Goal: Task Accomplishment & Management: Complete application form

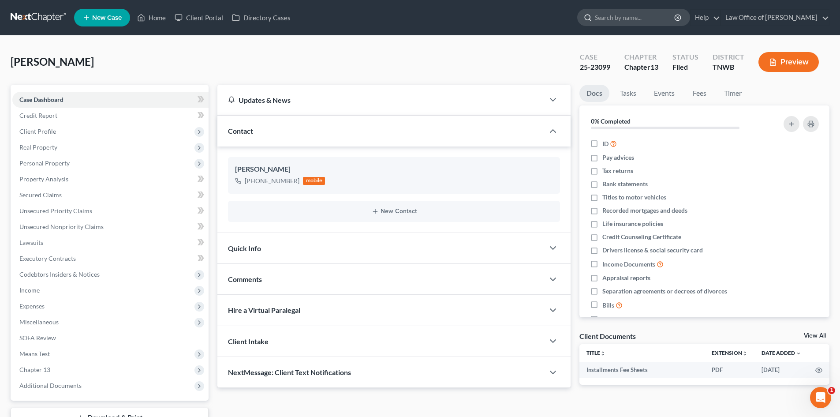
click at [649, 22] on input "search" at bounding box center [635, 17] width 81 height 16
type input "l"
click at [105, 20] on span "New Case" at bounding box center [107, 18] width 30 height 7
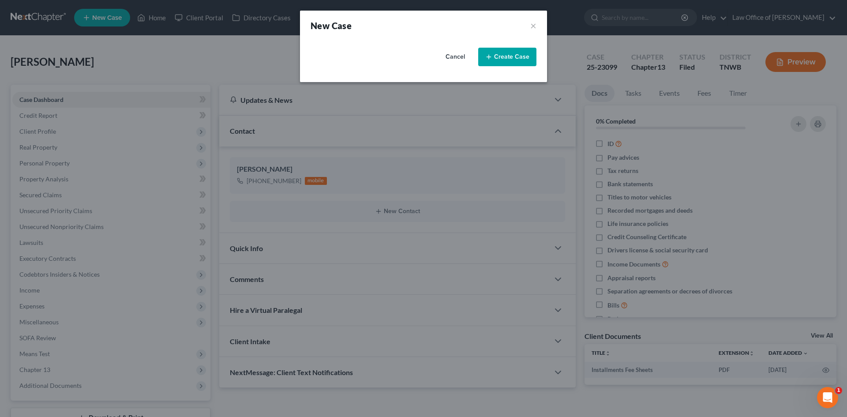
select select "76"
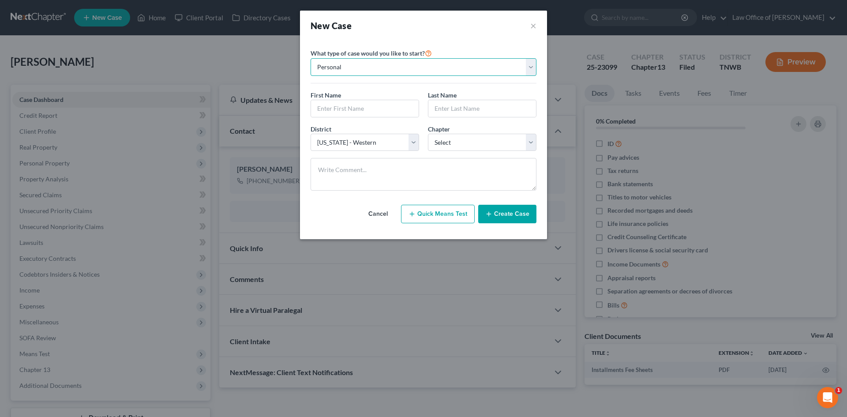
click at [528, 64] on select "Personal Business" at bounding box center [423, 67] width 226 height 18
click at [310, 58] on select "Personal Business" at bounding box center [423, 67] width 226 height 18
click at [353, 108] on input "text" at bounding box center [365, 108] width 108 height 17
type input "Deborah"
type input "Lamontagne"
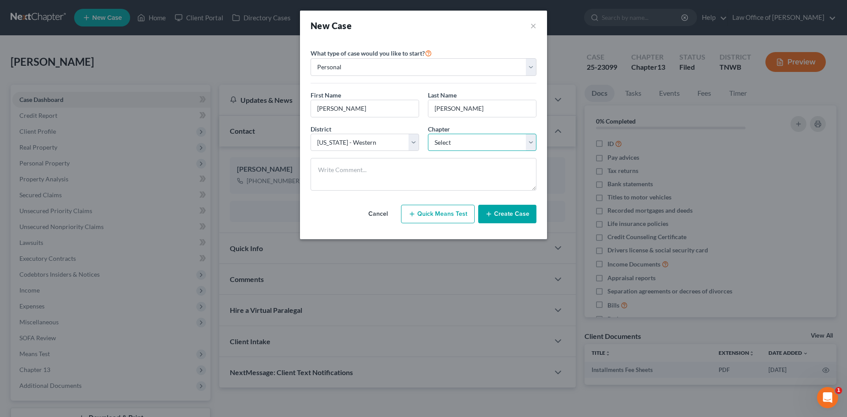
click at [527, 142] on select "Select 7 11 12 13" at bounding box center [482, 143] width 108 height 18
select select "3"
click at [428, 134] on select "Select 7 11 12 13" at bounding box center [482, 143] width 108 height 18
click at [513, 218] on button "Create Case" at bounding box center [507, 214] width 58 height 19
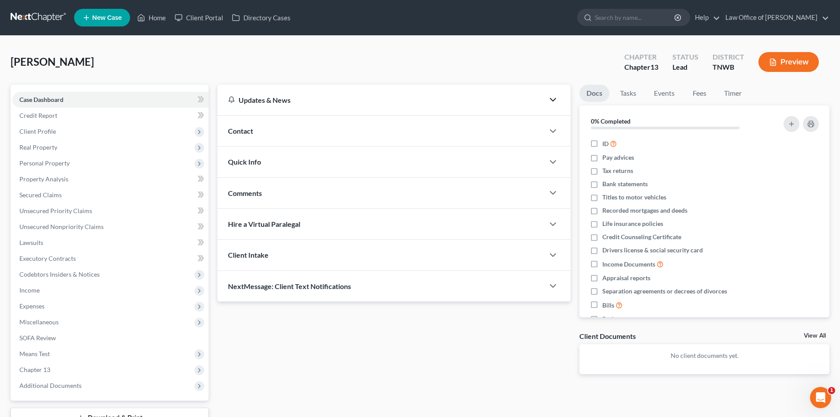
click at [552, 102] on icon "button" at bounding box center [553, 99] width 11 height 11
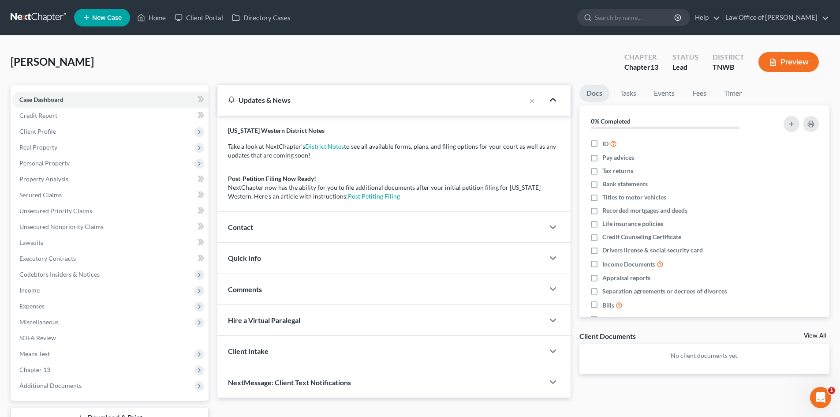
click at [552, 102] on icon "button" at bounding box center [553, 99] width 11 height 11
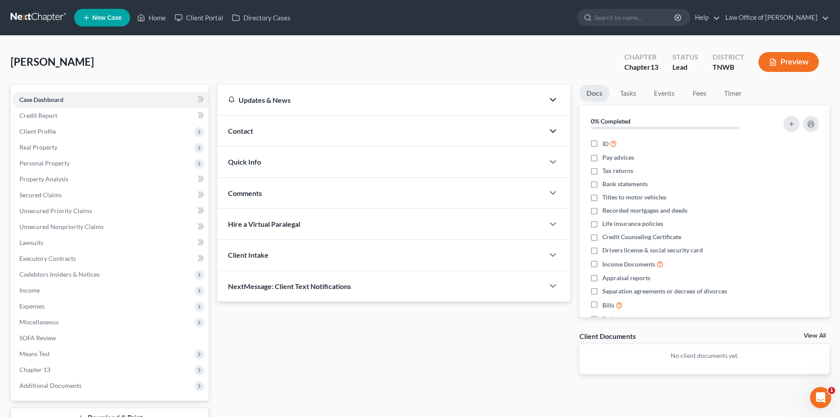
click at [550, 133] on icon "button" at bounding box center [553, 131] width 11 height 11
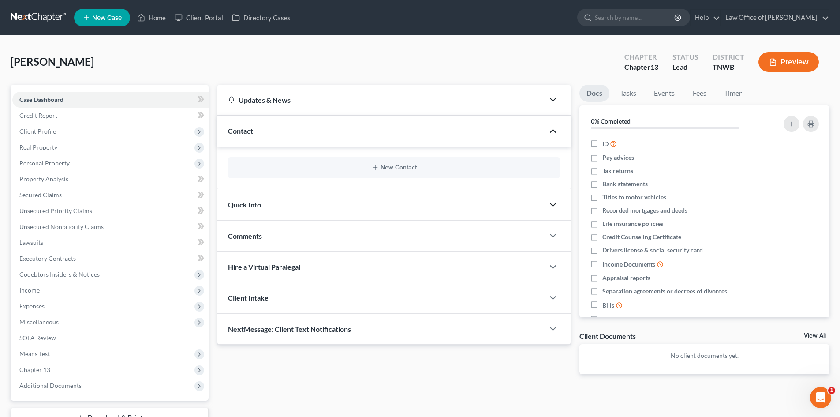
click at [556, 202] on icon "button" at bounding box center [553, 204] width 11 height 11
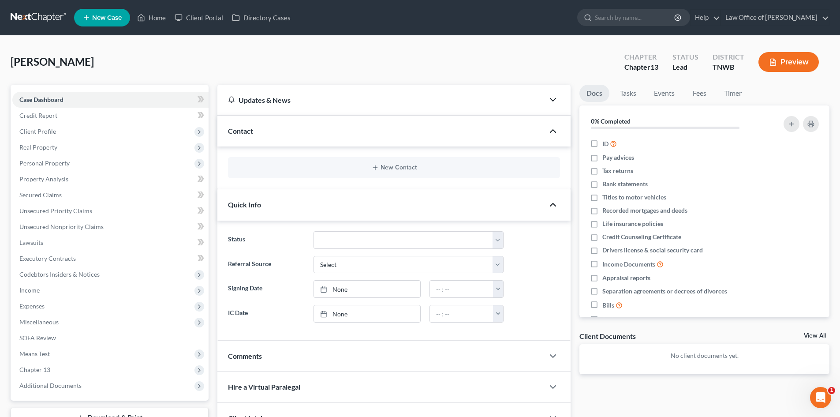
click at [556, 202] on icon "button" at bounding box center [553, 204] width 11 height 11
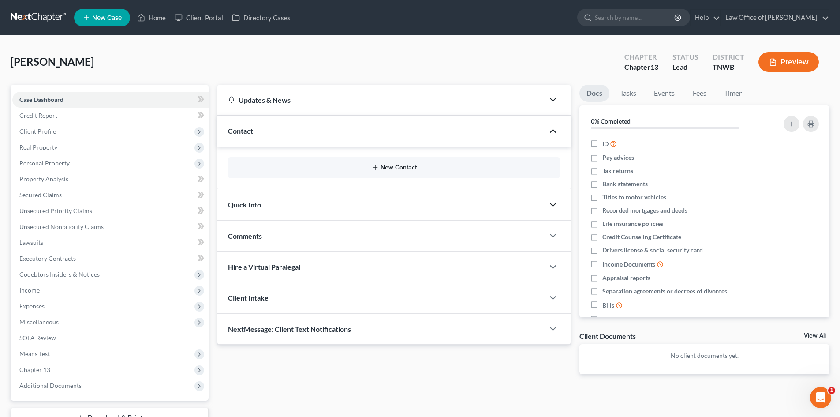
click at [511, 169] on button "New Contact" at bounding box center [394, 167] width 318 height 7
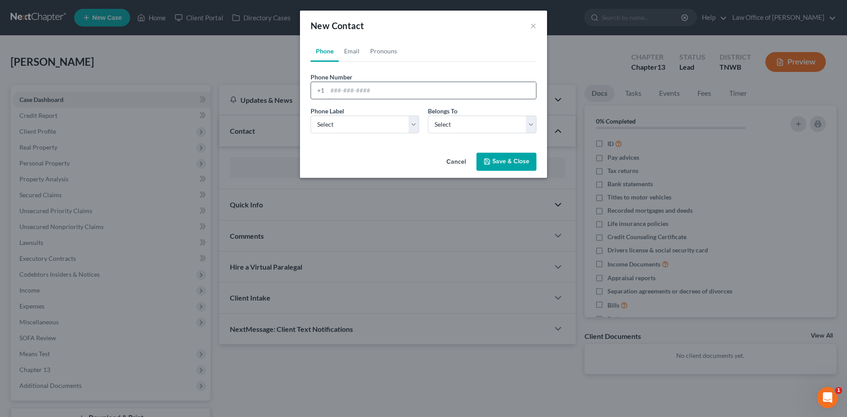
click at [402, 90] on input "tel" at bounding box center [431, 90] width 209 height 17
type input "9016584873"
click at [412, 123] on select "Select Mobile Home Work Other" at bounding box center [364, 125] width 108 height 18
select select "1"
click at [310, 116] on select "Select Mobile Home Work Other" at bounding box center [364, 125] width 108 height 18
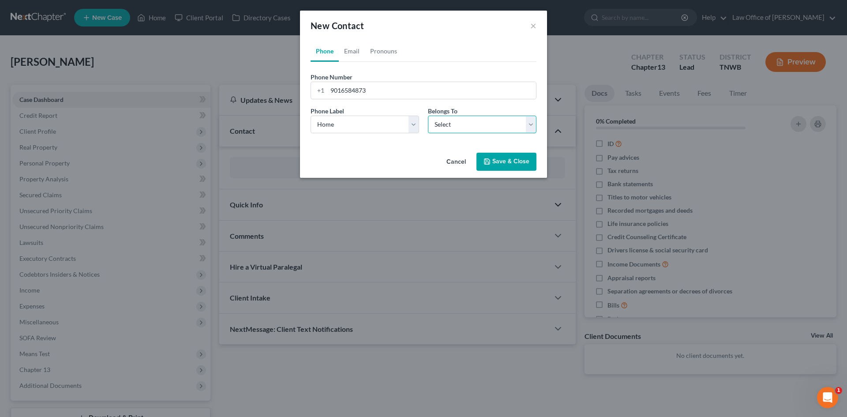
click at [534, 126] on select "Select Client Other" at bounding box center [482, 125] width 108 height 18
select select "0"
click at [428, 116] on select "Select Client Other" at bounding box center [482, 125] width 108 height 18
click at [357, 51] on link "Email" at bounding box center [352, 51] width 26 height 21
click at [347, 94] on input "email" at bounding box center [431, 90] width 209 height 17
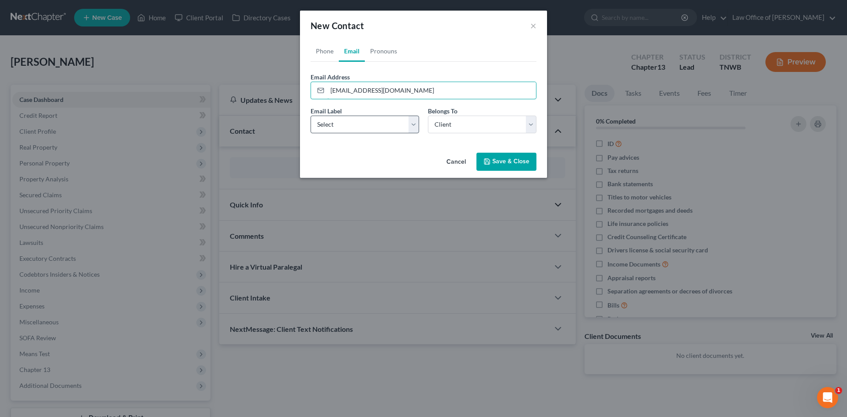
type input "debbylam36@gmail.com"
click at [409, 124] on select "Select Home Work Other" at bounding box center [364, 125] width 108 height 18
select select "0"
click at [310, 116] on select "Select Home Work Other" at bounding box center [364, 125] width 108 height 18
click at [380, 52] on link "Pronouns" at bounding box center [383, 51] width 37 height 21
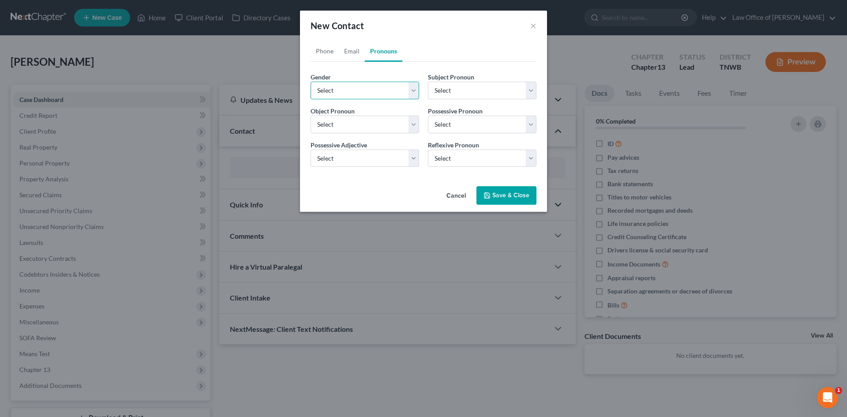
click at [414, 86] on select "Select Male Female Non Binary More Than One Person" at bounding box center [364, 91] width 108 height 18
select select "1"
click at [310, 82] on select "Select Male Female Non Binary More Than One Person" at bounding box center [364, 91] width 108 height 18
select select "1"
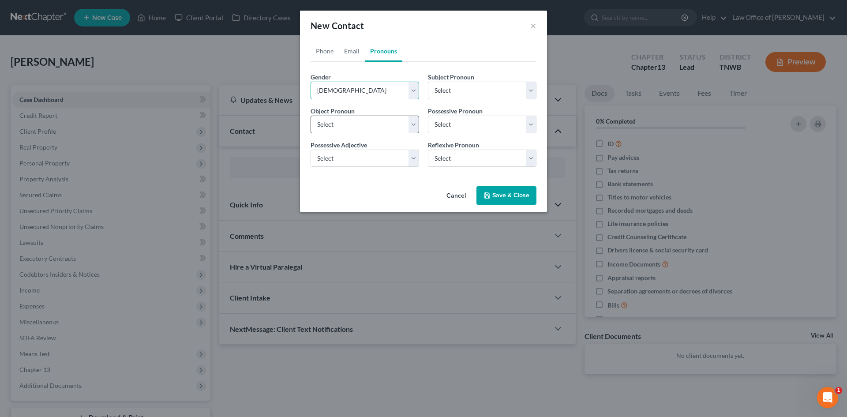
select select "1"
click at [330, 52] on link "Phone" at bounding box center [324, 51] width 28 height 21
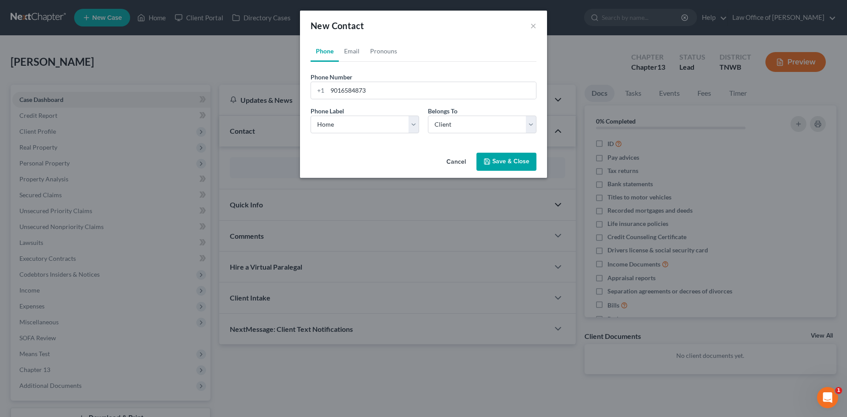
click at [514, 163] on button "Save & Close" at bounding box center [506, 162] width 60 height 19
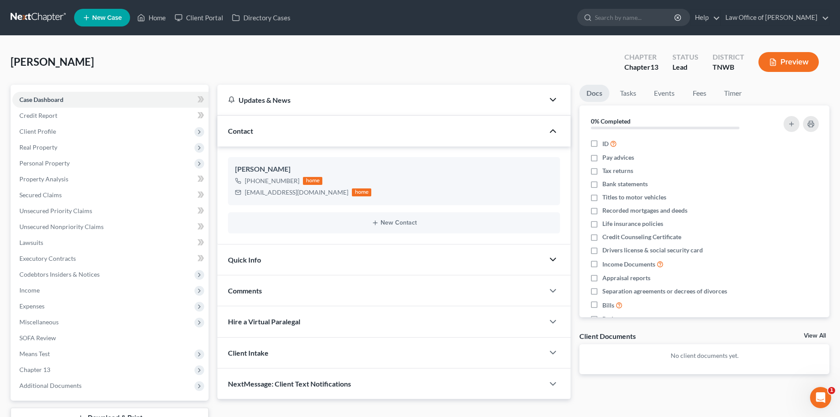
click at [551, 131] on polyline "button" at bounding box center [552, 131] width 5 height 3
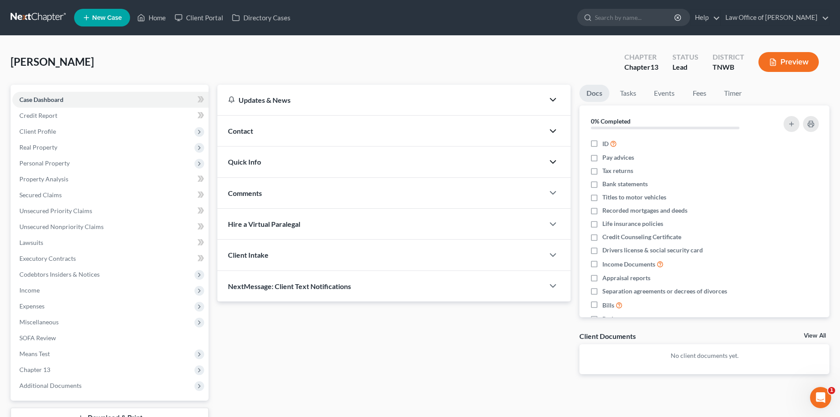
click at [555, 168] on div at bounding box center [557, 162] width 26 height 18
click at [554, 161] on icon "button" at bounding box center [553, 162] width 11 height 11
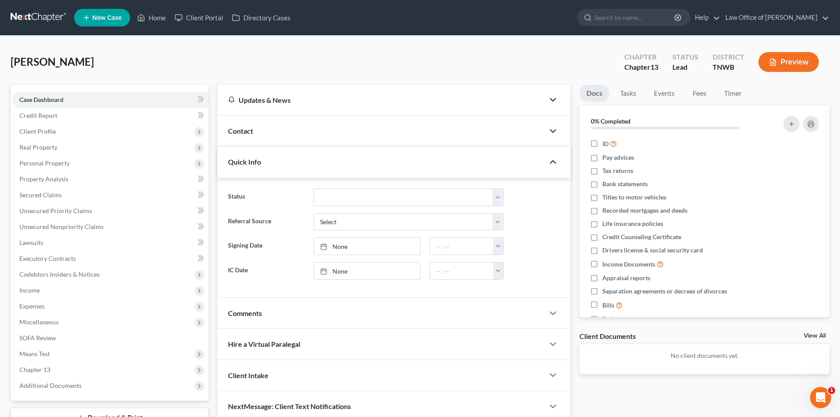
click at [550, 131] on icon "button" at bounding box center [553, 131] width 11 height 11
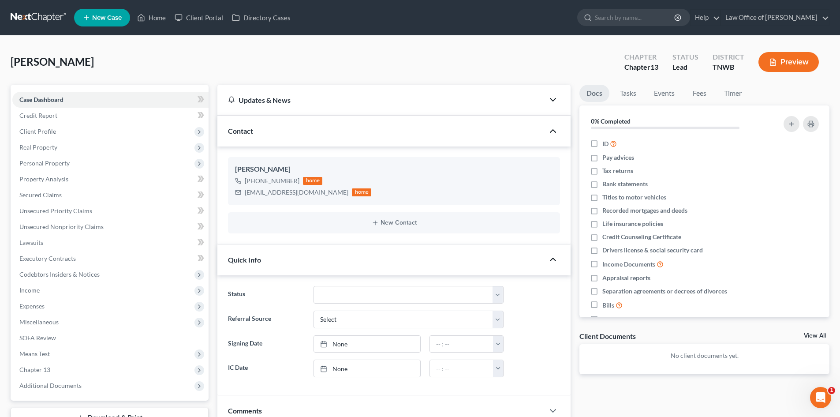
click at [553, 131] on polyline "button" at bounding box center [552, 131] width 5 height 3
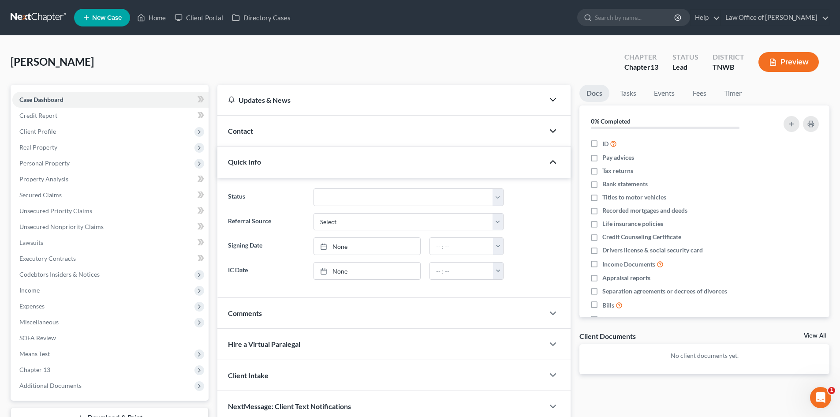
click at [554, 165] on icon "button" at bounding box center [553, 162] width 11 height 11
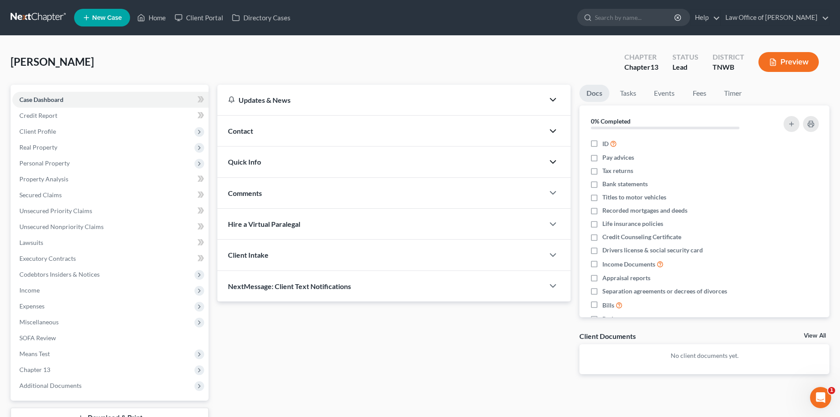
click at [554, 165] on icon "button" at bounding box center [553, 162] width 11 height 11
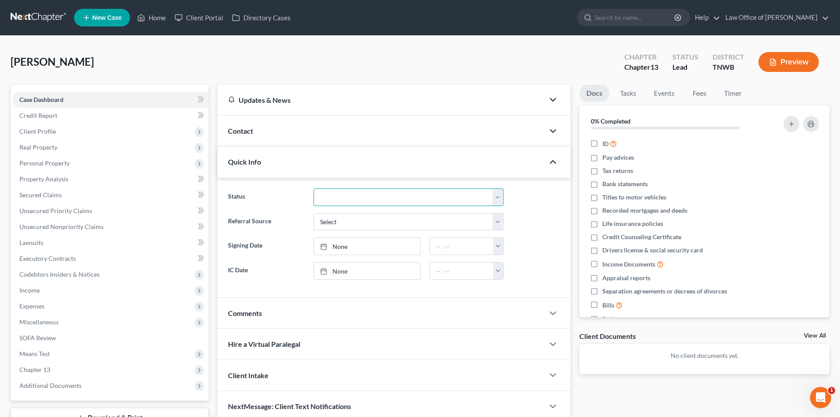
click at [500, 200] on select "Discharged Dismissed Filed In Progress Lead Lost Lead Ready to File To Review" at bounding box center [409, 197] width 190 height 18
click at [545, 197] on div "Status Discharged Dismissed Filed In Progress Lead Lost Lead Ready to File To R…" at bounding box center [394, 197] width 341 height 18
click at [408, 247] on link "9/18/2025" at bounding box center [367, 246] width 106 height 17
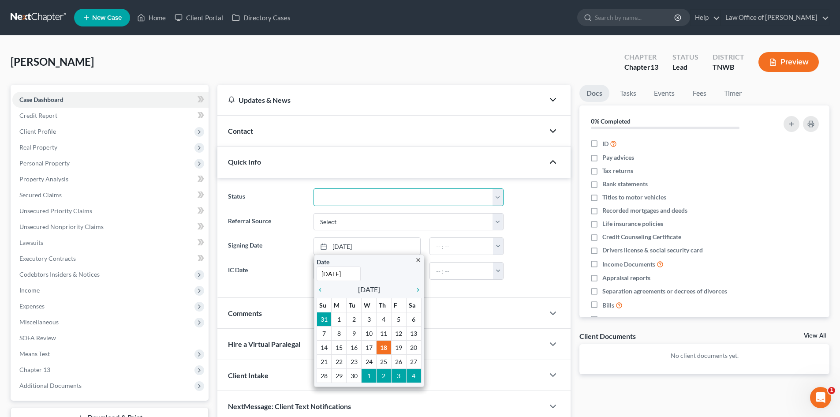
click at [498, 198] on select "Discharged Dismissed Filed In Progress Lead Lost Lead Ready to File To Review" at bounding box center [409, 197] width 190 height 18
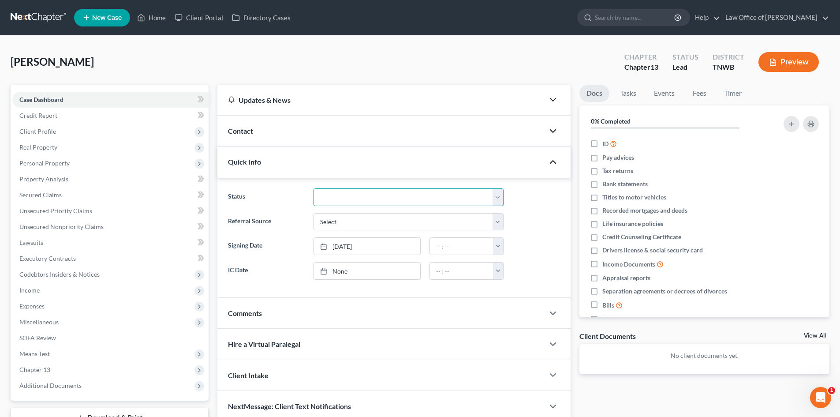
select select "2"
click at [314, 188] on select "Discharged Dismissed Filed In Progress Lead Lost Lead Ready to File To Review" at bounding box center [409, 197] width 190 height 18
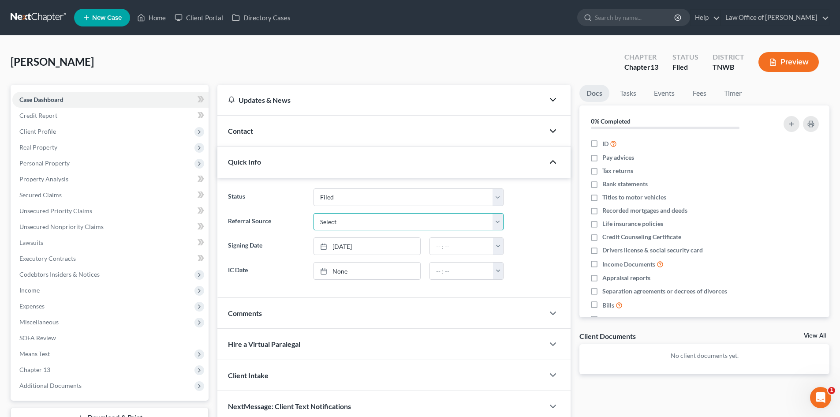
click at [501, 221] on select "Select Word Of Mouth Previous Clients Direct Mail Website Google Search Modern …" at bounding box center [409, 222] width 190 height 18
select select "6"
click at [314, 213] on select "Select Word Of Mouth Previous Clients Direct Mail Website Google Search Modern …" at bounding box center [409, 222] width 190 height 18
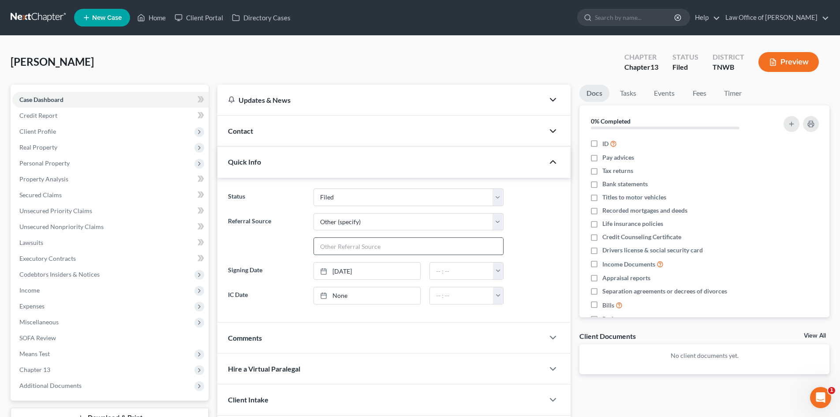
click at [399, 248] on input "text" at bounding box center [408, 246] width 189 height 17
type input "Counce Client"
click at [373, 270] on link "9/18/2025" at bounding box center [367, 270] width 106 height 17
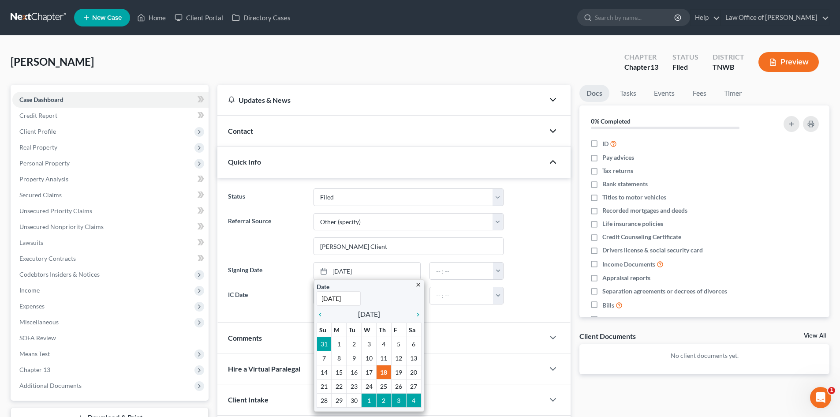
click at [269, 241] on label "Referral Source" at bounding box center [266, 234] width 85 height 42
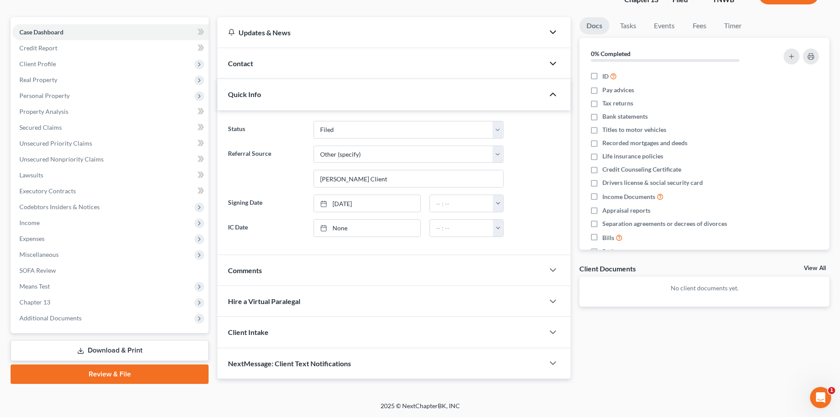
scroll to position [68, 0]
click at [556, 332] on icon "button" at bounding box center [553, 331] width 11 height 11
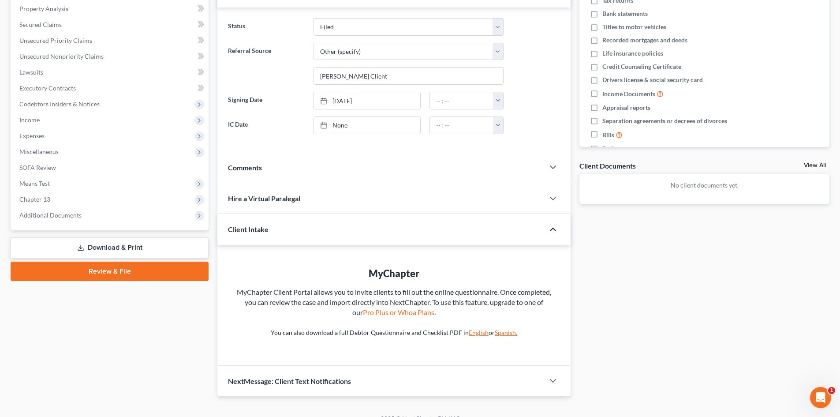
scroll to position [183, 0]
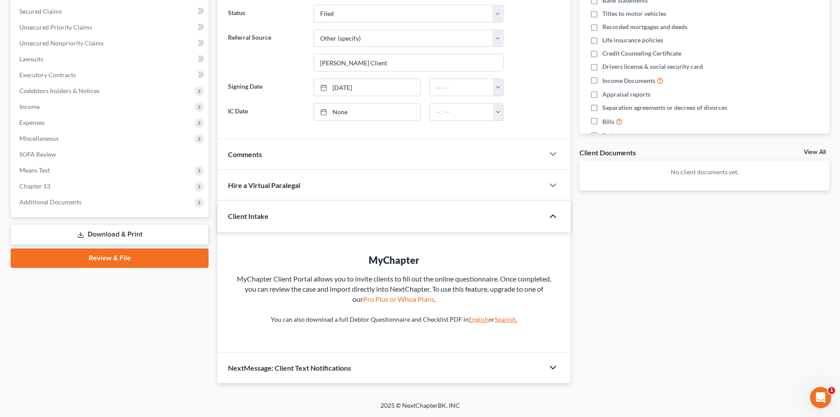
click at [554, 366] on icon "button" at bounding box center [553, 367] width 11 height 11
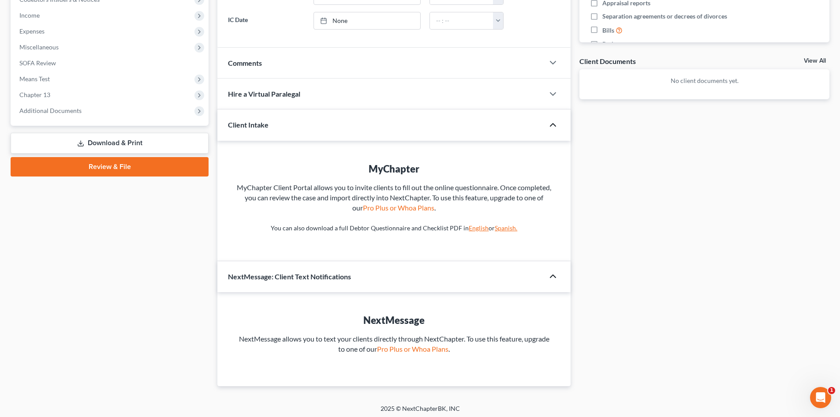
scroll to position [278, 0]
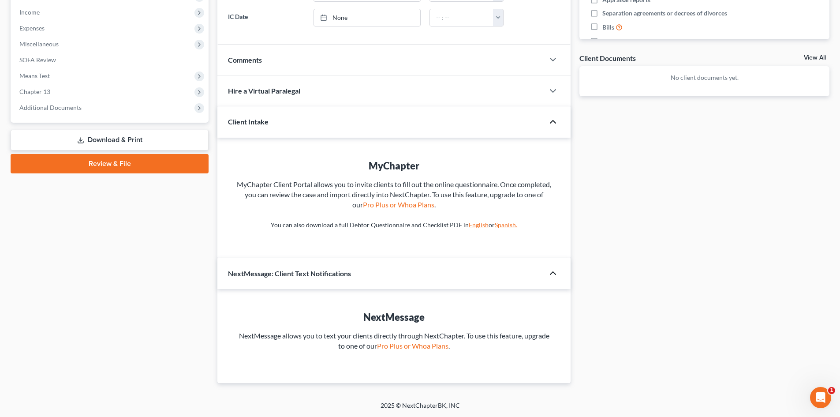
click at [723, 285] on div "Docs Tasks Events Fees Timer 0% Completed Nothing here yet! ID Pay advices Tax …" at bounding box center [704, 95] width 259 height 576
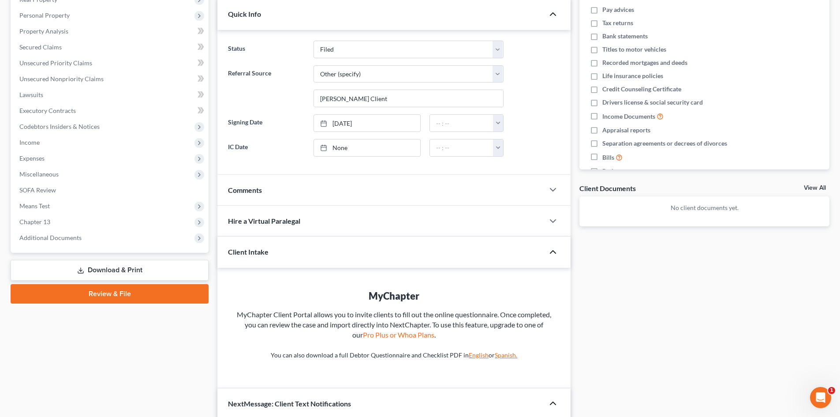
scroll to position [13, 0]
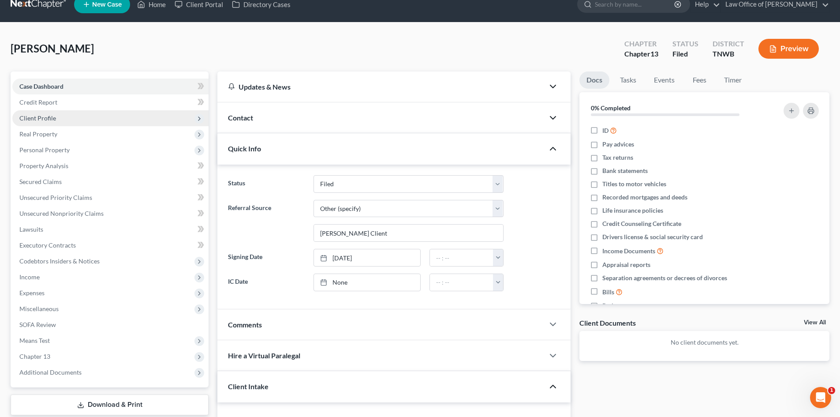
click at [199, 119] on icon at bounding box center [199, 118] width 7 height 7
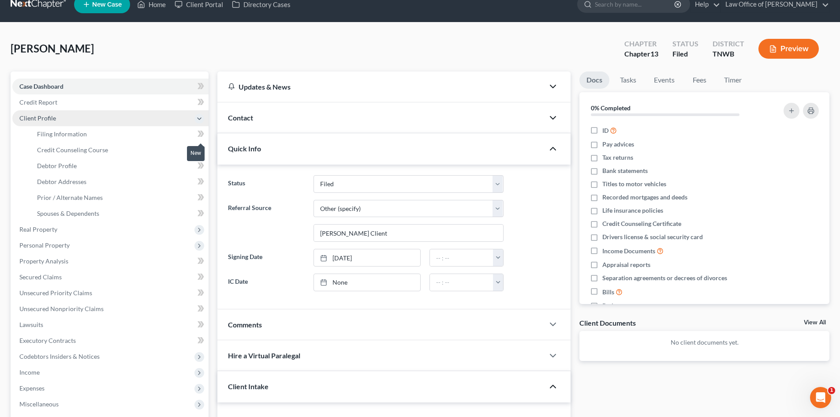
click at [201, 134] on icon at bounding box center [200, 134] width 4 height 6
click at [201, 135] on icon at bounding box center [200, 134] width 4 height 6
click at [49, 133] on span "Filing Information" at bounding box center [62, 133] width 50 height 7
select select "1"
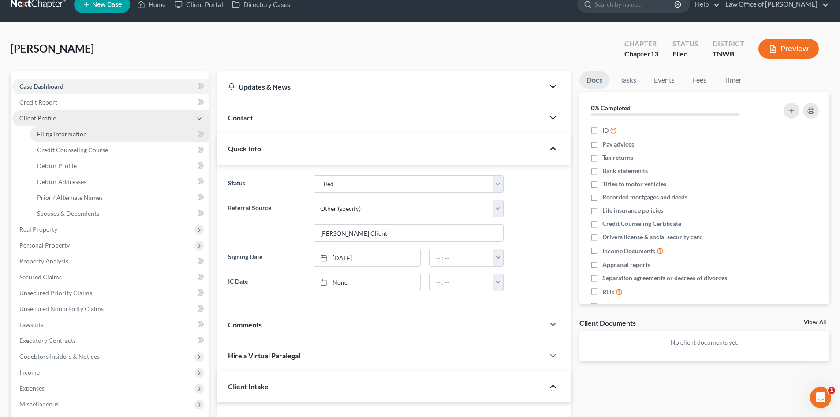
select select "0"
select select "3"
select select "76"
select select "0"
select select "44"
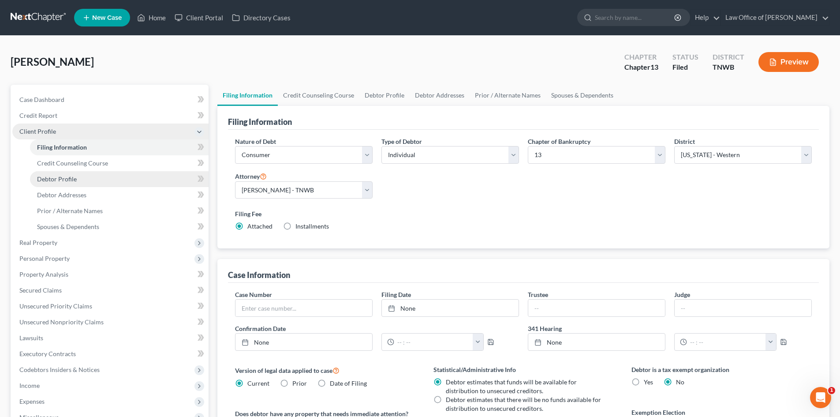
click at [46, 178] on span "Debtor Profile" at bounding box center [57, 178] width 40 height 7
select select "0"
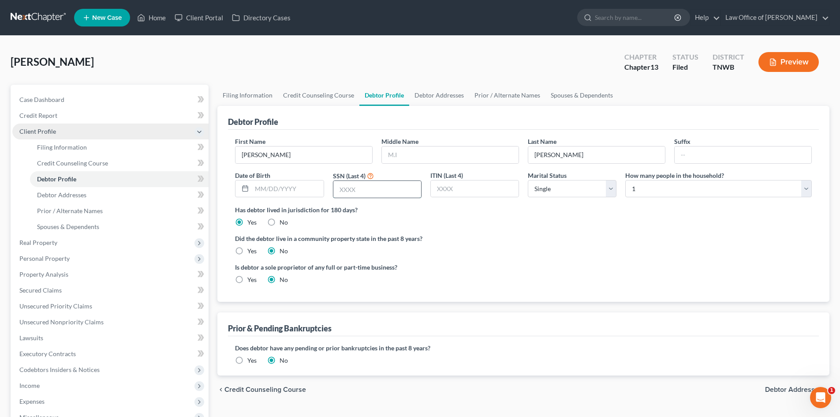
click at [345, 192] on input "text" at bounding box center [377, 189] width 88 height 17
type input "1662"
click at [789, 62] on button "Preview" at bounding box center [788, 62] width 60 height 20
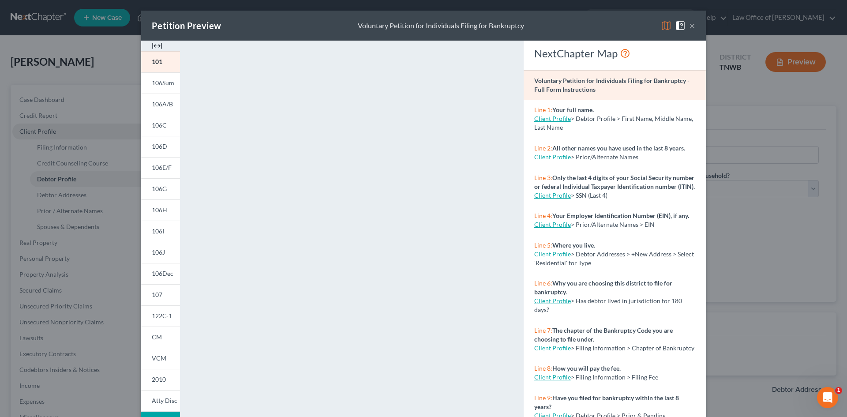
click at [689, 25] on button "×" at bounding box center [692, 25] width 6 height 11
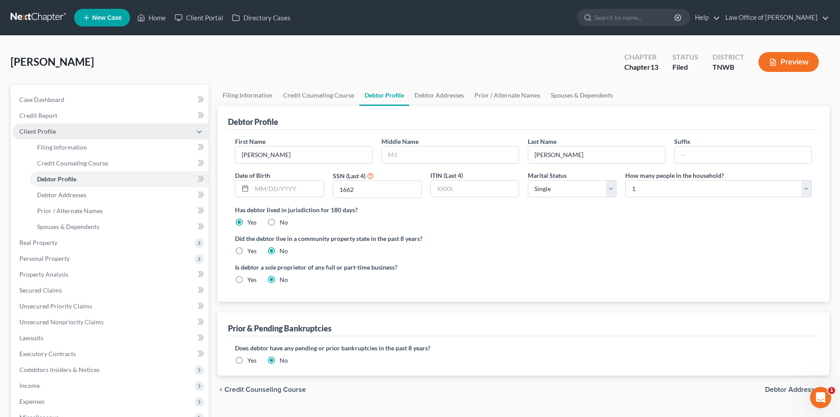
click at [36, 15] on link at bounding box center [39, 18] width 56 height 16
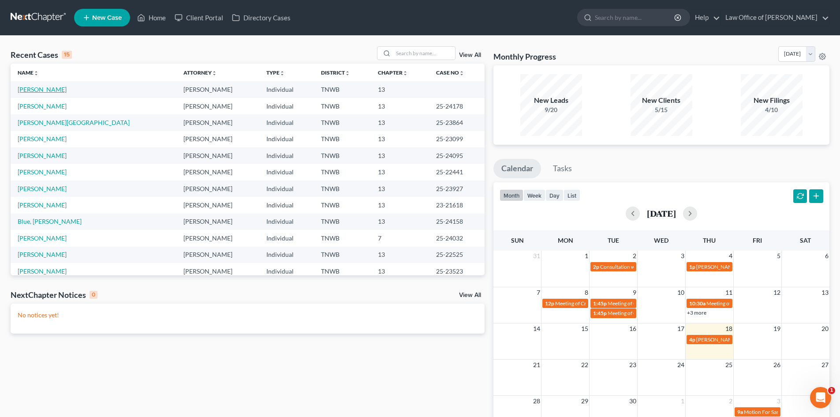
click at [67, 90] on link "Lamontagne, Deborah" at bounding box center [42, 89] width 49 height 7
select select "6"
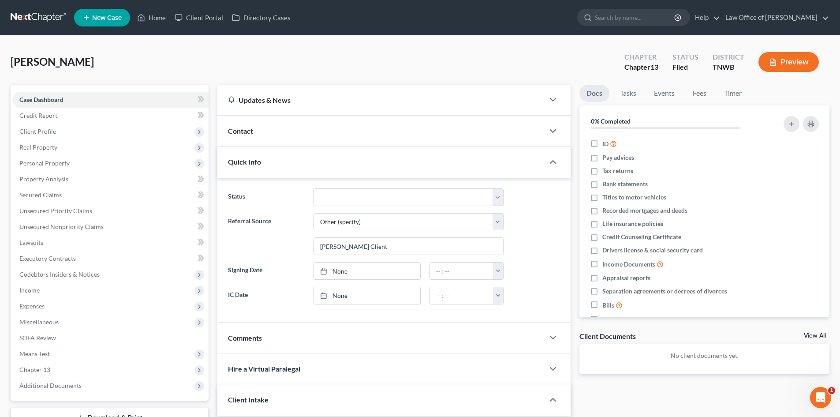
click at [438, 141] on div "Contact" at bounding box center [380, 131] width 327 height 30
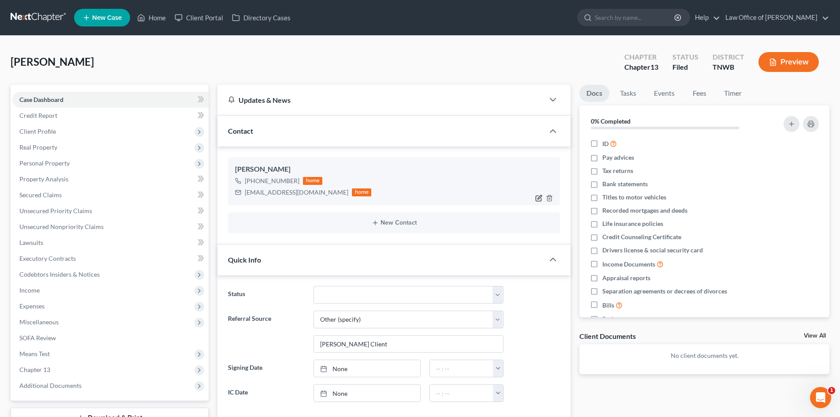
click at [540, 197] on icon "button" at bounding box center [540, 197] width 4 height 4
select select "1"
select select "0"
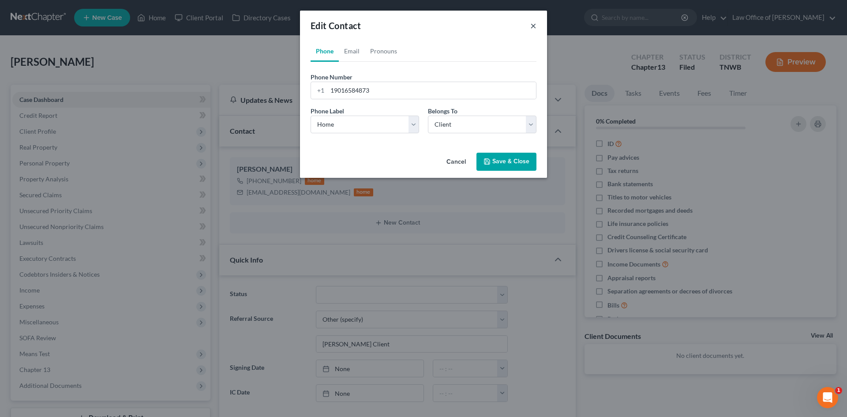
click at [533, 25] on button "×" at bounding box center [533, 25] width 6 height 11
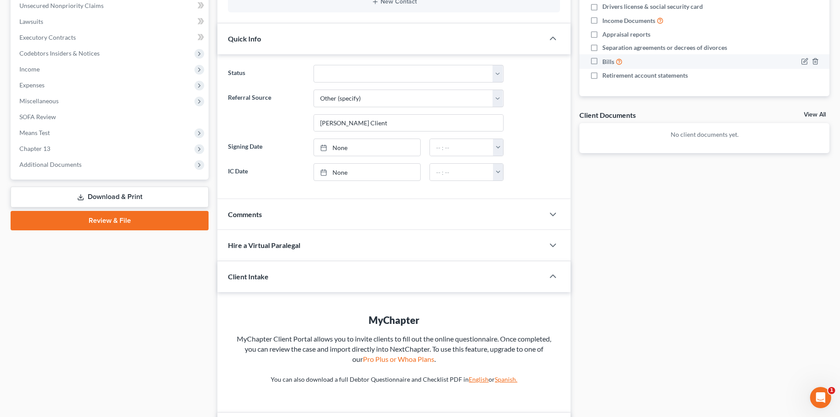
scroll to position [220, 0]
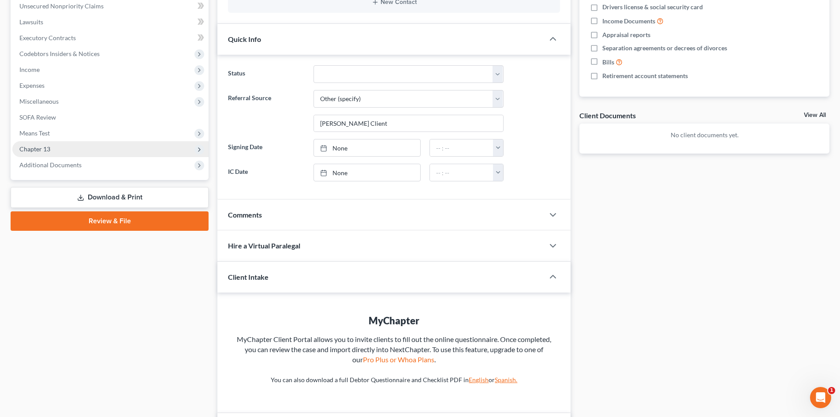
click at [197, 150] on icon at bounding box center [199, 149] width 7 height 7
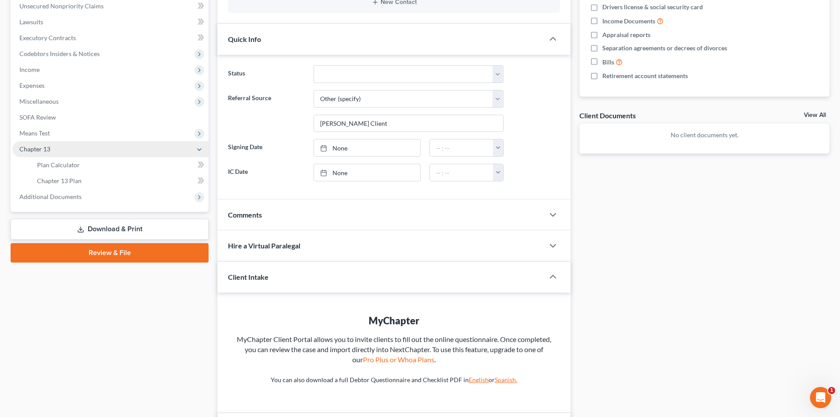
click at [176, 148] on span "Chapter 13" at bounding box center [110, 149] width 196 height 16
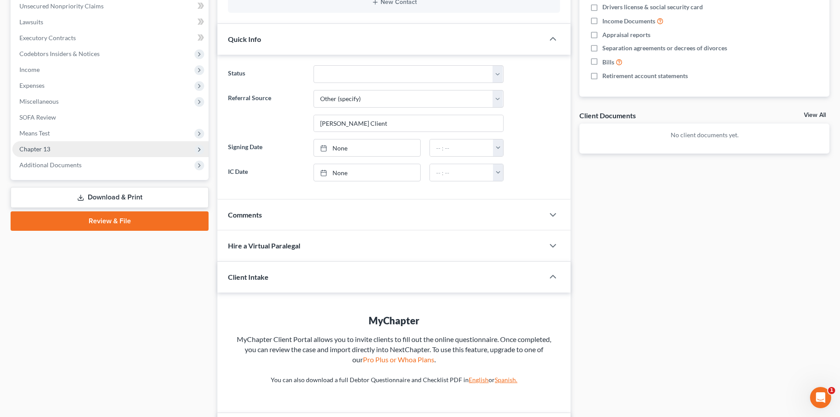
click at [176, 148] on span "Chapter 13" at bounding box center [110, 149] width 196 height 16
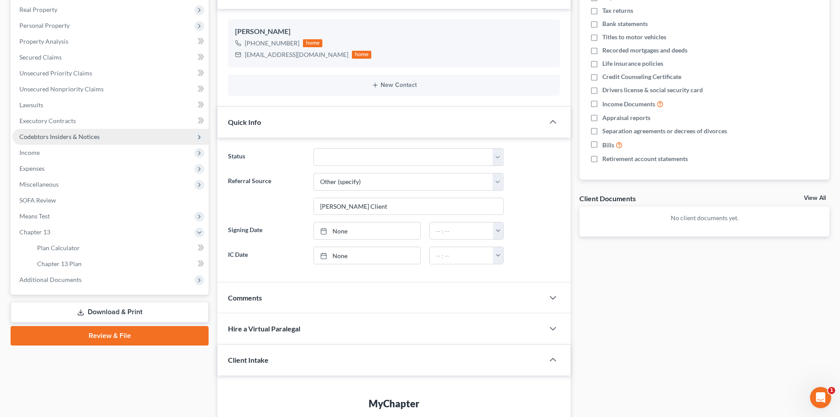
scroll to position [132, 0]
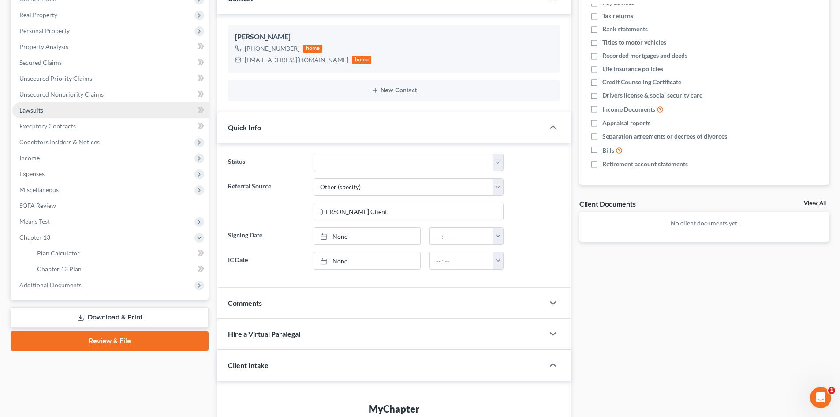
click at [135, 105] on link "Lawsuits" at bounding box center [110, 110] width 196 height 16
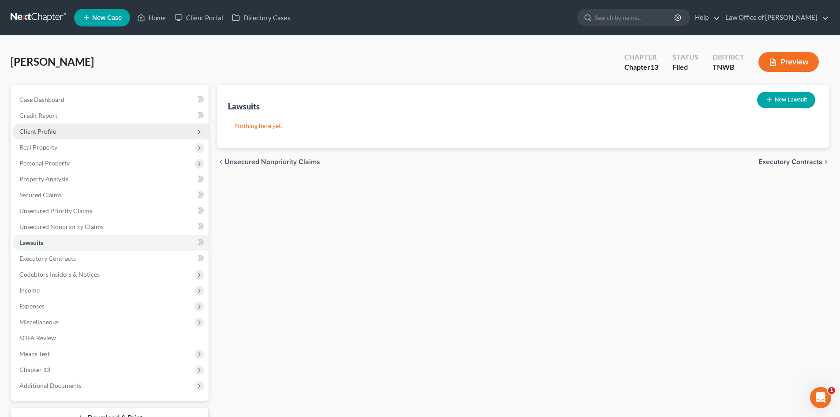
click at [101, 126] on span "Client Profile" at bounding box center [110, 131] width 196 height 16
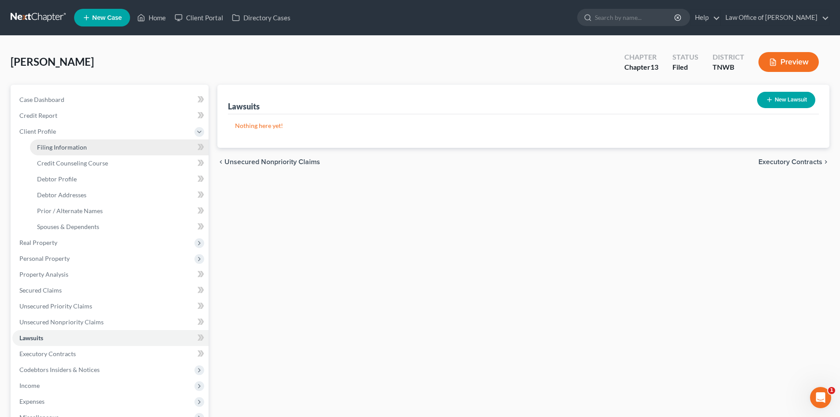
click at [93, 149] on link "Filing Information" at bounding box center [119, 147] width 179 height 16
select select "1"
select select "0"
select select "3"
select select "44"
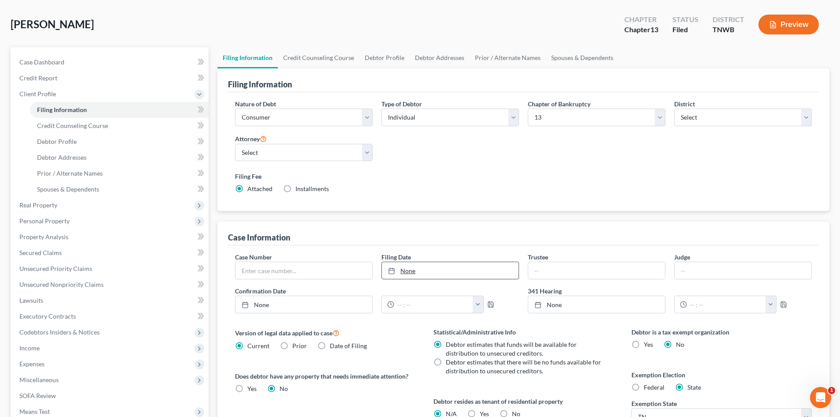
scroll to position [88, 0]
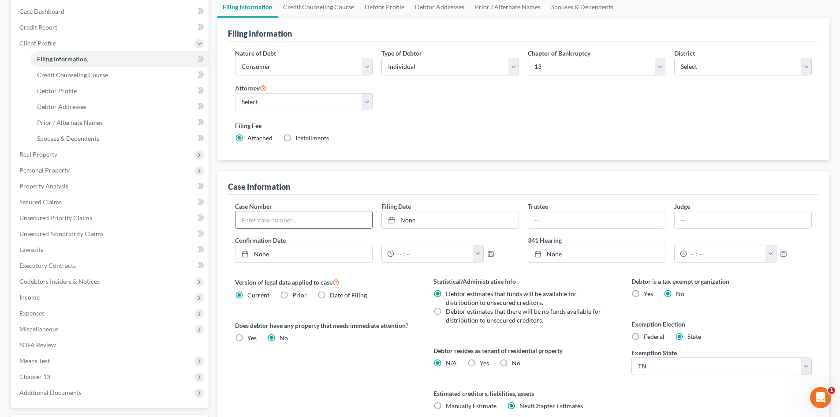
click at [357, 215] on input "text" at bounding box center [303, 219] width 137 height 17
type input "20-24545"
click at [421, 226] on link "9/18/2025" at bounding box center [450, 219] width 137 height 17
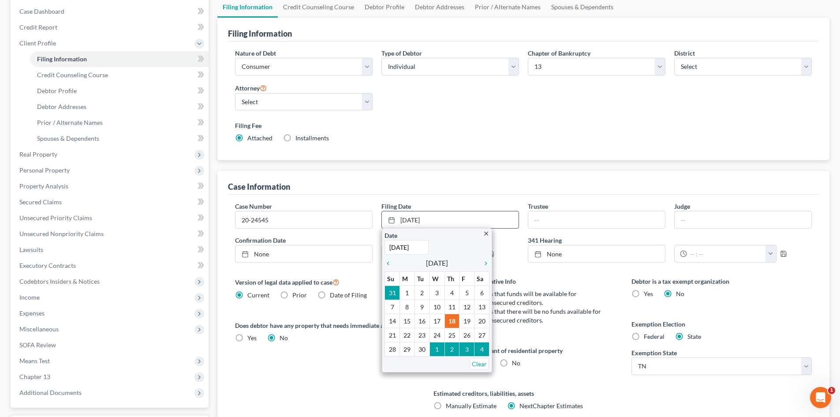
click at [448, 261] on span "September 2025" at bounding box center [437, 263] width 22 height 11
click at [448, 264] on span "September 2025" at bounding box center [437, 263] width 22 height 11
click at [426, 263] on span "September 2025" at bounding box center [437, 263] width 22 height 11
click at [418, 249] on input "9/18/2025" at bounding box center [407, 247] width 44 height 15
type input "9/18/2020"
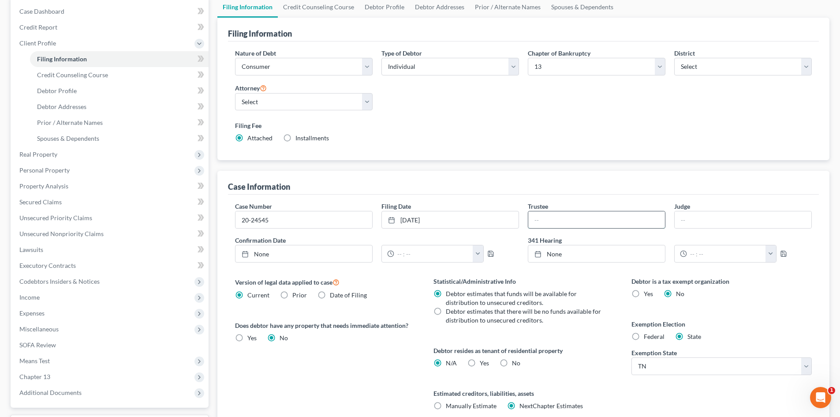
click at [602, 219] on input "text" at bounding box center [596, 219] width 137 height 17
type input "Jennifer C"
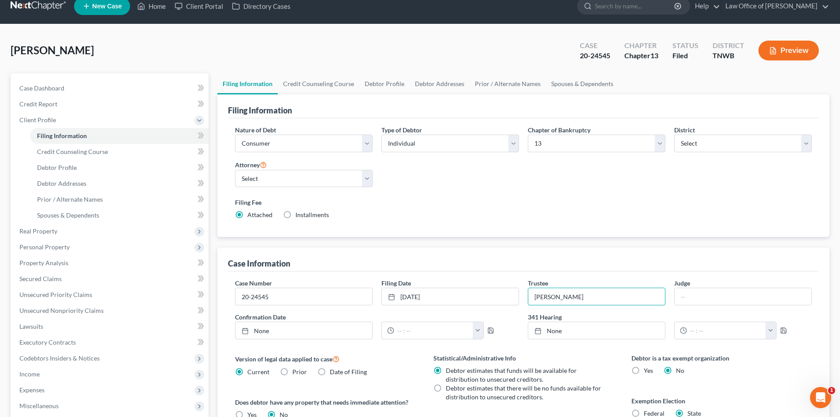
scroll to position [0, 0]
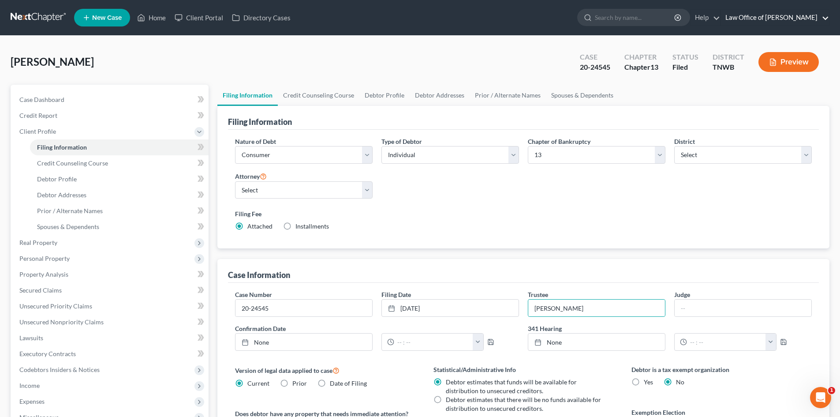
click at [824, 19] on link "Law Office of [PERSON_NAME]" at bounding box center [775, 18] width 108 height 16
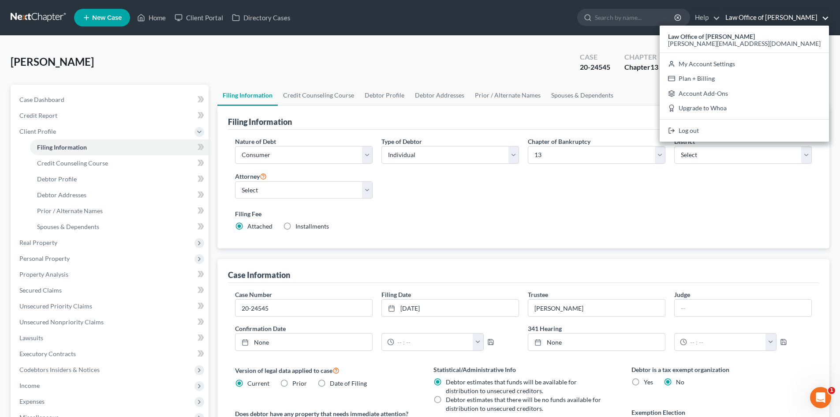
click at [809, 17] on link "Law Office of [PERSON_NAME]" at bounding box center [775, 18] width 108 height 16
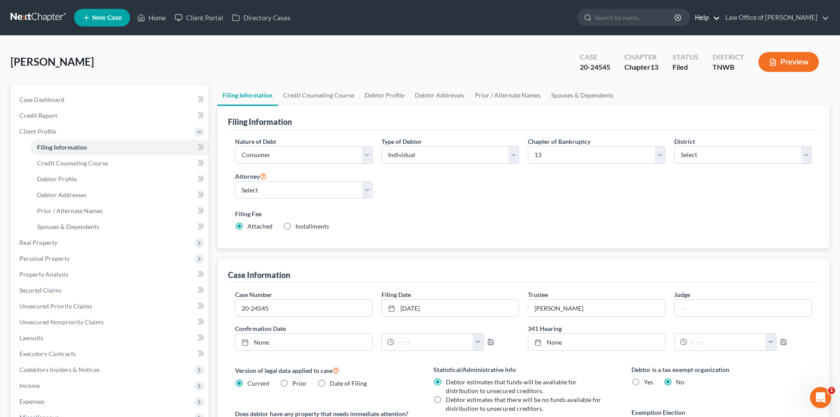
click at [716, 16] on link "Help" at bounding box center [706, 18] width 30 height 16
click at [716, 15] on link "Help" at bounding box center [706, 18] width 30 height 16
click at [679, 19] on line "button" at bounding box center [678, 18] width 2 height 2
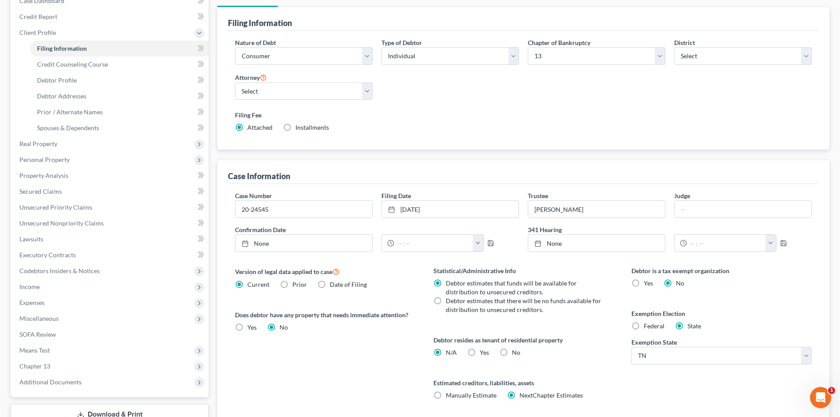
scroll to position [164, 0]
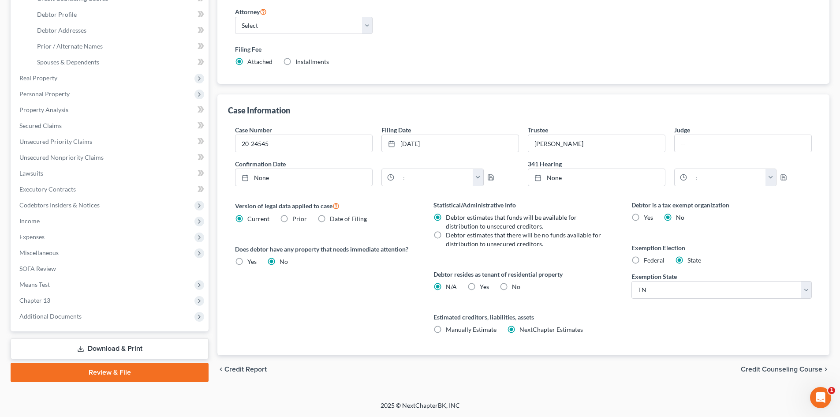
click at [243, 370] on span "Credit Report" at bounding box center [245, 369] width 42 height 7
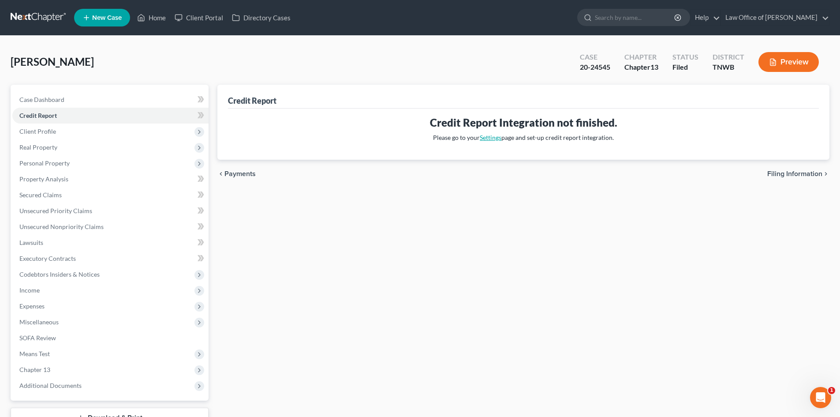
click at [490, 136] on link "Settings" at bounding box center [491, 137] width 22 height 7
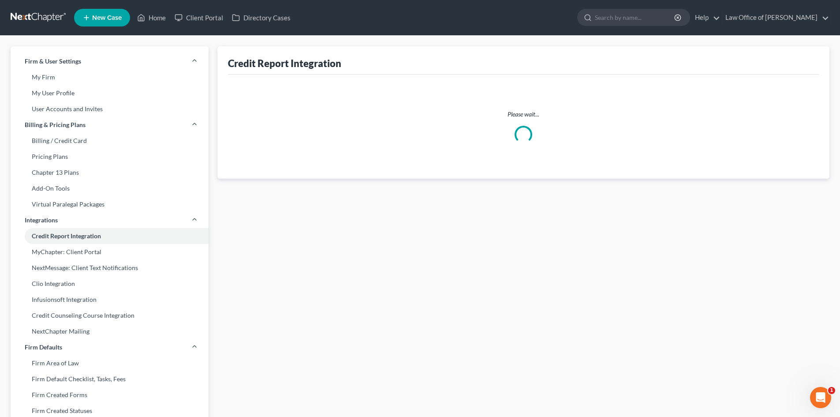
select select "44"
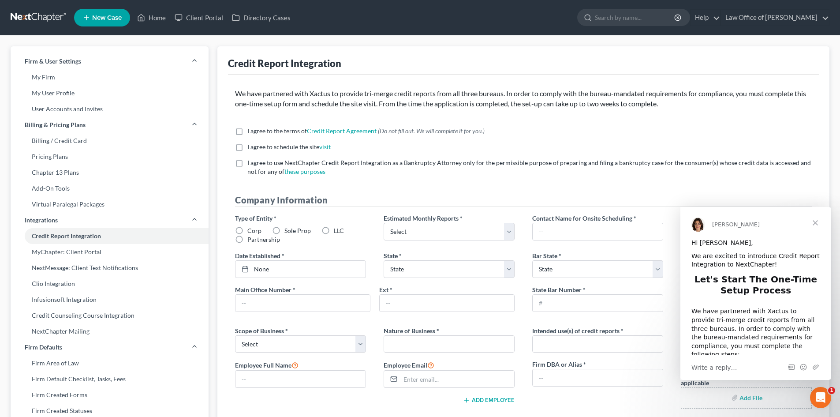
click at [817, 223] on span "Close" at bounding box center [815, 223] width 32 height 32
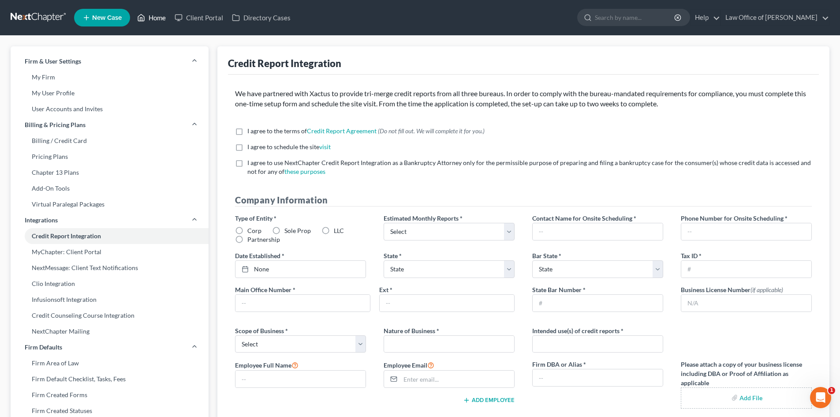
click at [146, 18] on link "Home" at bounding box center [151, 18] width 37 height 16
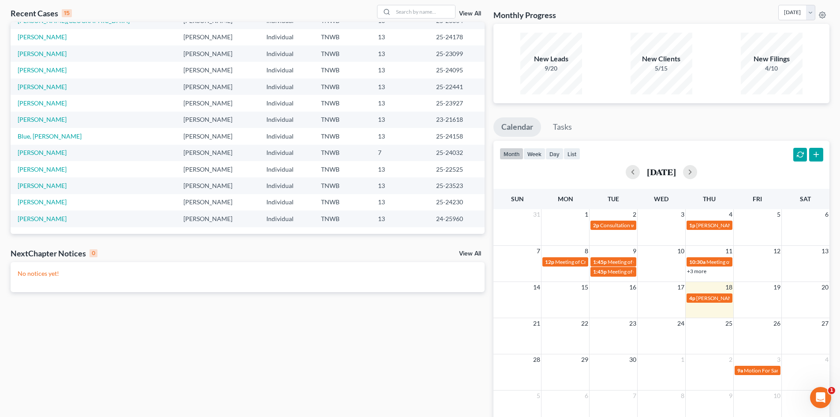
scroll to position [93, 0]
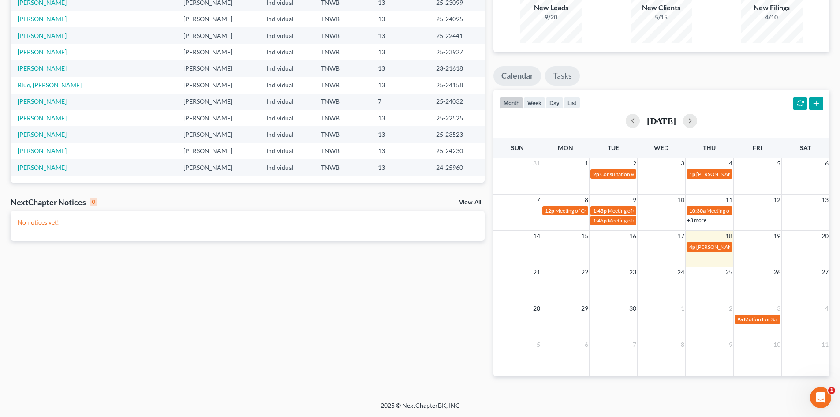
click at [571, 76] on link "Tasks" at bounding box center [562, 75] width 35 height 19
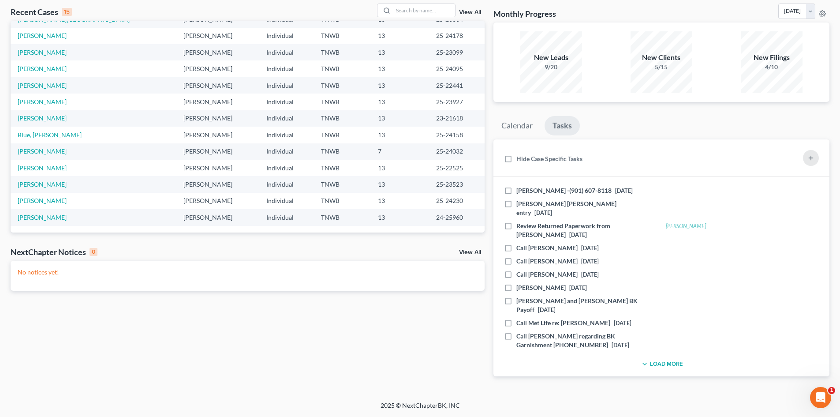
scroll to position [34, 0]
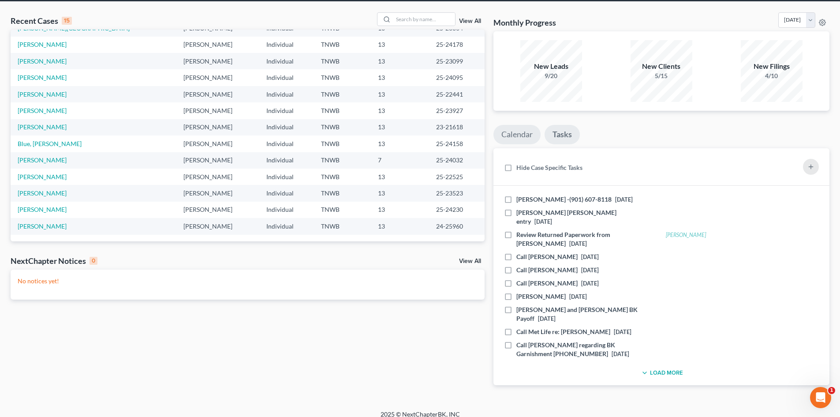
click at [511, 134] on link "Calendar" at bounding box center [516, 134] width 47 height 19
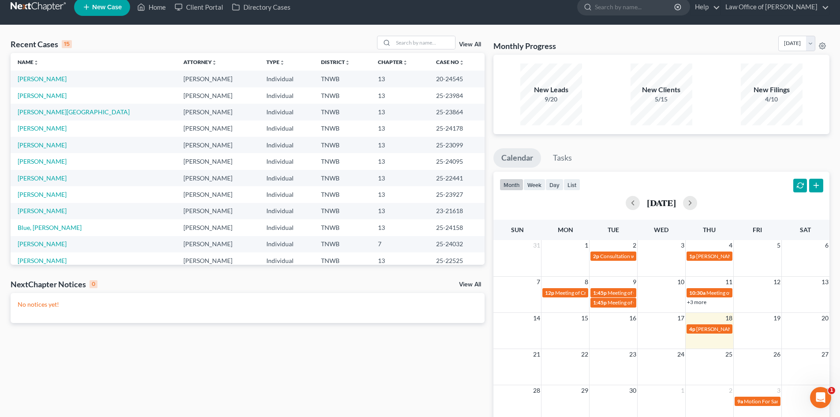
scroll to position [0, 0]
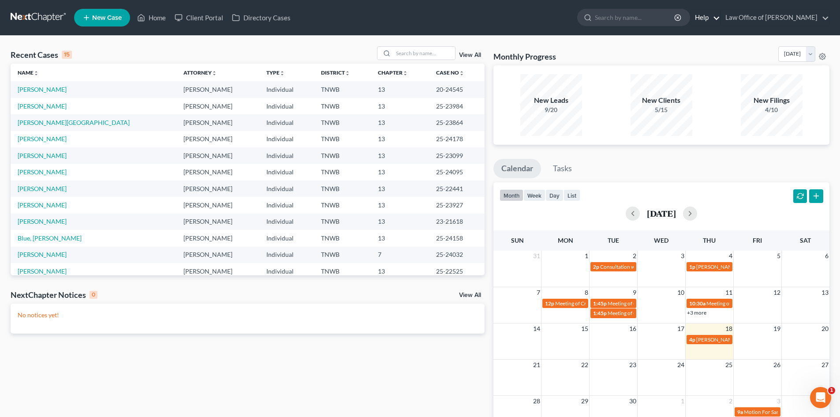
click at [720, 16] on link "Help" at bounding box center [706, 18] width 30 height 16
click at [694, 34] on link "Help Center" at bounding box center [685, 36] width 70 height 15
click at [666, 29] on ul "New Case Home Client Portal Directory Cases - No Result - See all results Or Pr…" at bounding box center [451, 17] width 755 height 23
click at [655, 15] on input "search" at bounding box center [635, 17] width 81 height 16
type input "S"
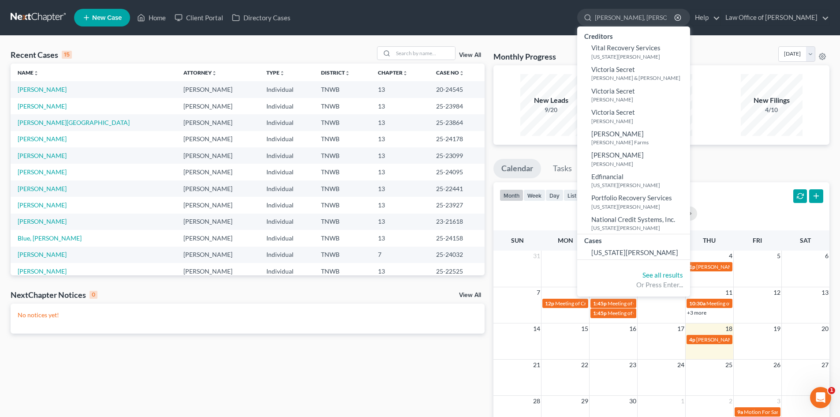
type input "[PERSON_NAME], [PERSON_NAME]"
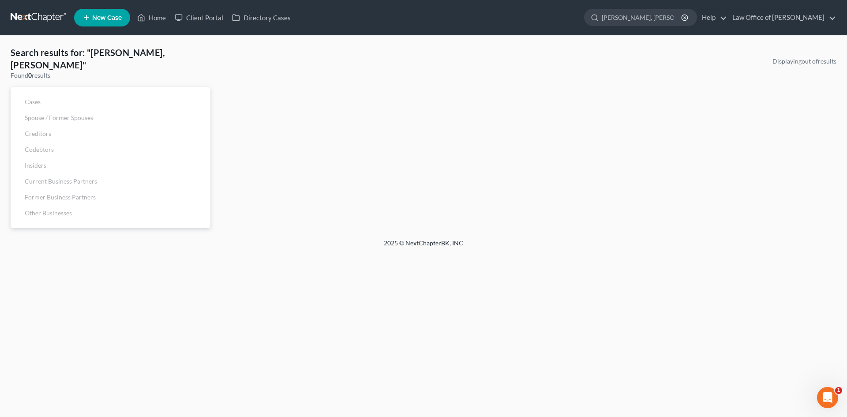
drag, startPoint x: 673, startPoint y: 15, endPoint x: 568, endPoint y: 15, distance: 104.9
click at [568, 15] on ul "New Case Home Client Portal Directory Cases Victoria, Shannon - No Result - See…" at bounding box center [455, 17] width 762 height 23
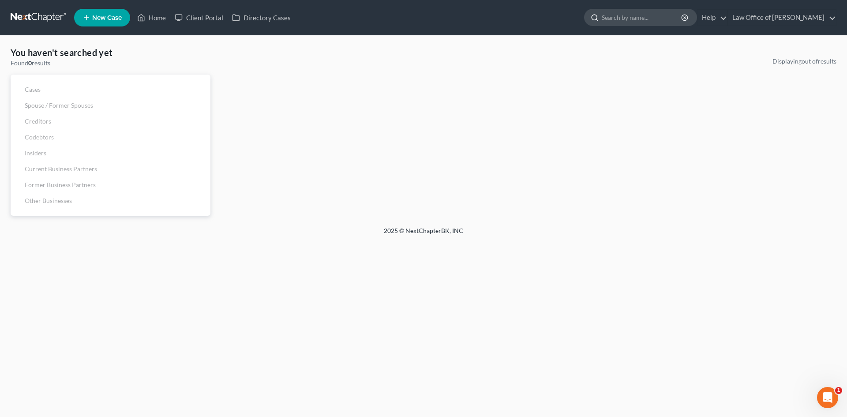
click at [665, 22] on input "search" at bounding box center [641, 17] width 81 height 16
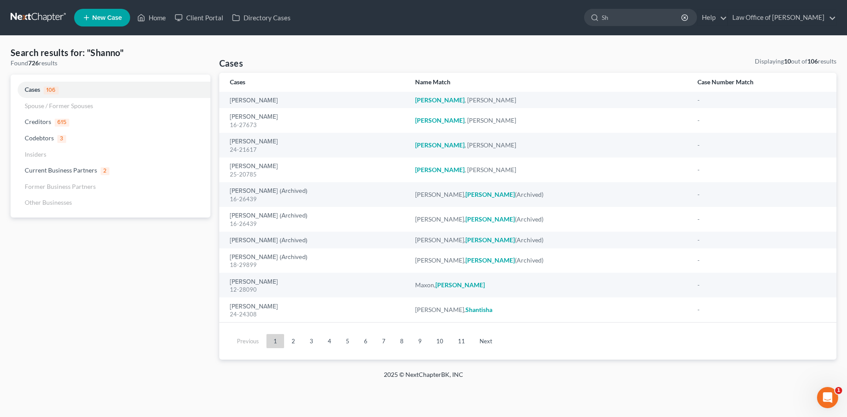
type input "S"
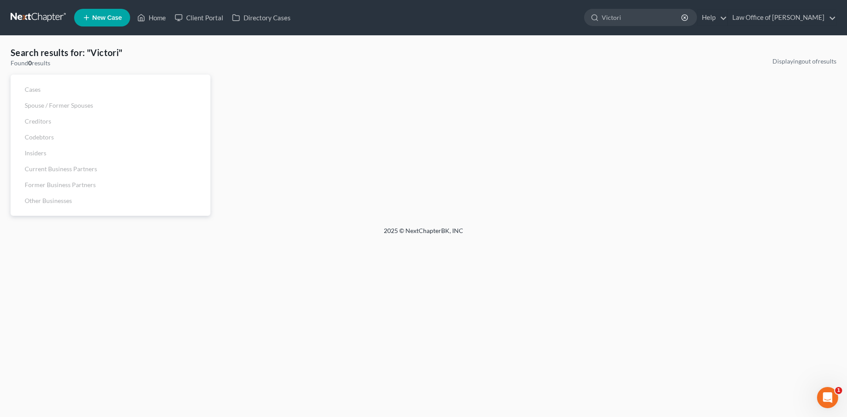
type input "Victoria"
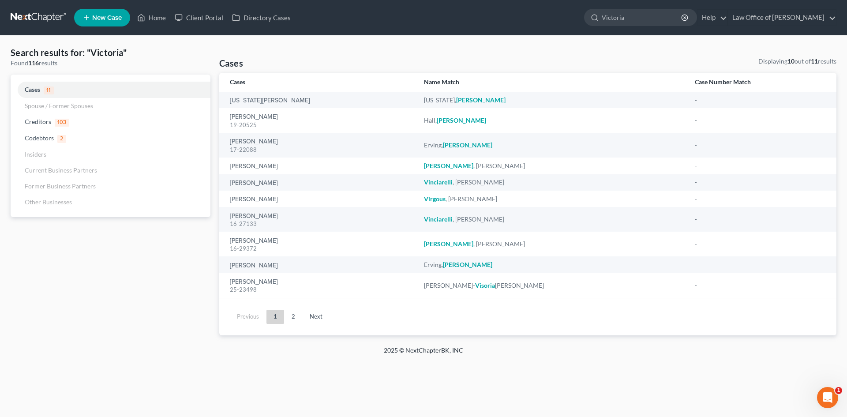
drag, startPoint x: 626, startPoint y: 24, endPoint x: 558, endPoint y: 25, distance: 67.9
click at [558, 25] on ul "New Case Home Client Portal Directory Cases Victoria, Shannon - No Result - See…" at bounding box center [455, 17] width 762 height 23
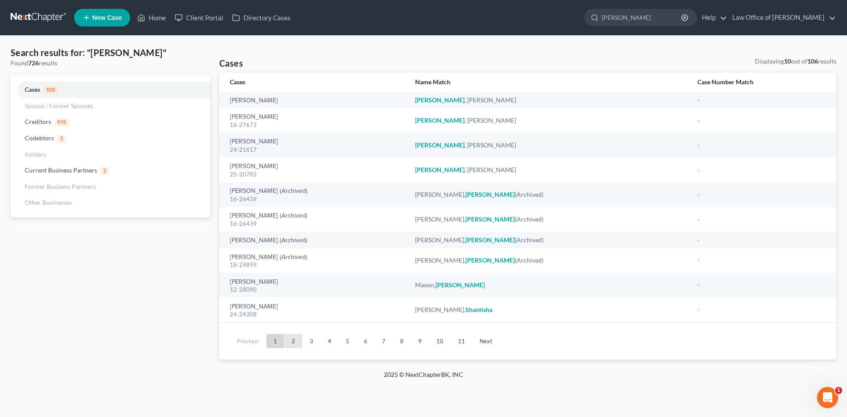
type input "Shannon"
click at [296, 340] on link "2" at bounding box center [293, 341] width 18 height 14
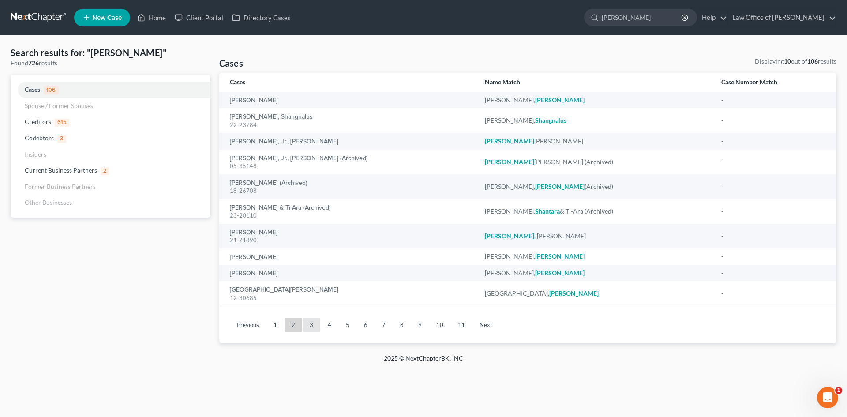
click at [314, 328] on link "3" at bounding box center [311, 324] width 18 height 14
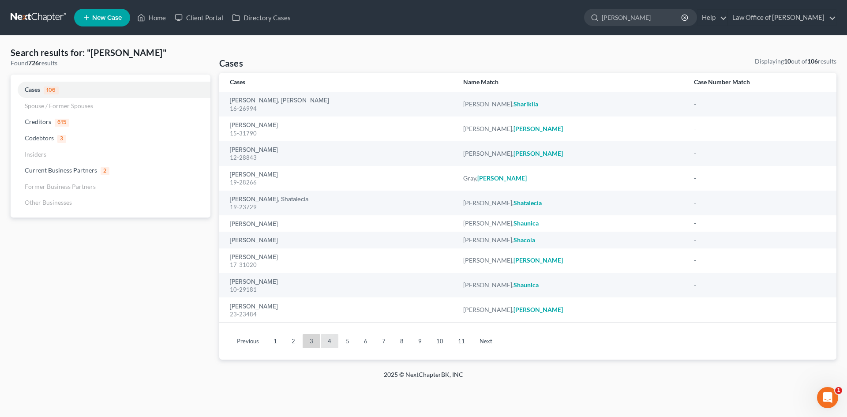
click at [333, 343] on link "4" at bounding box center [330, 341] width 18 height 14
